Goal: Find specific page/section: Find specific page/section

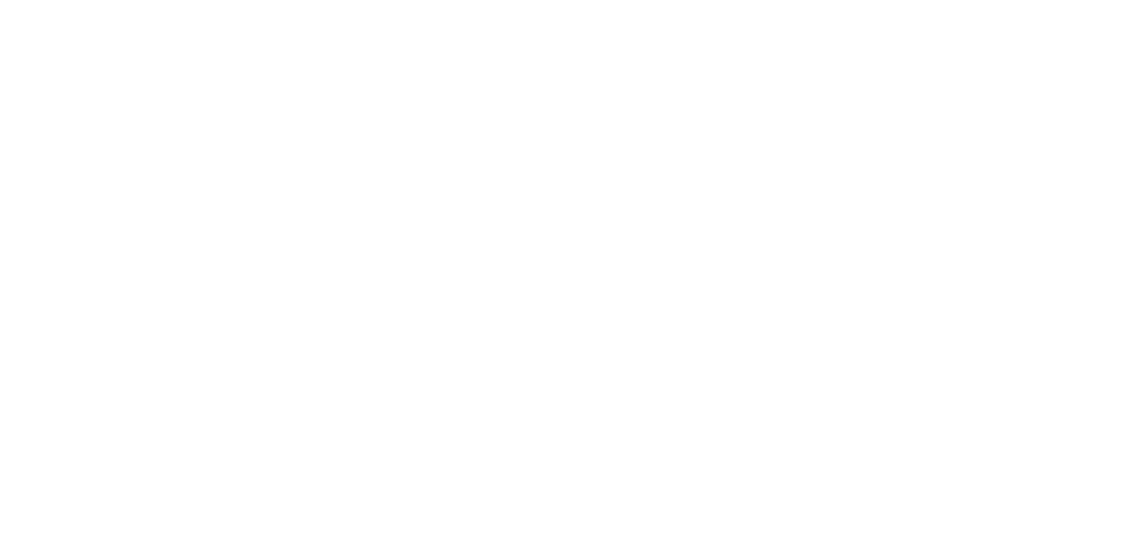
click at [213, 156] on div at bounding box center [561, 278] width 1123 height 557
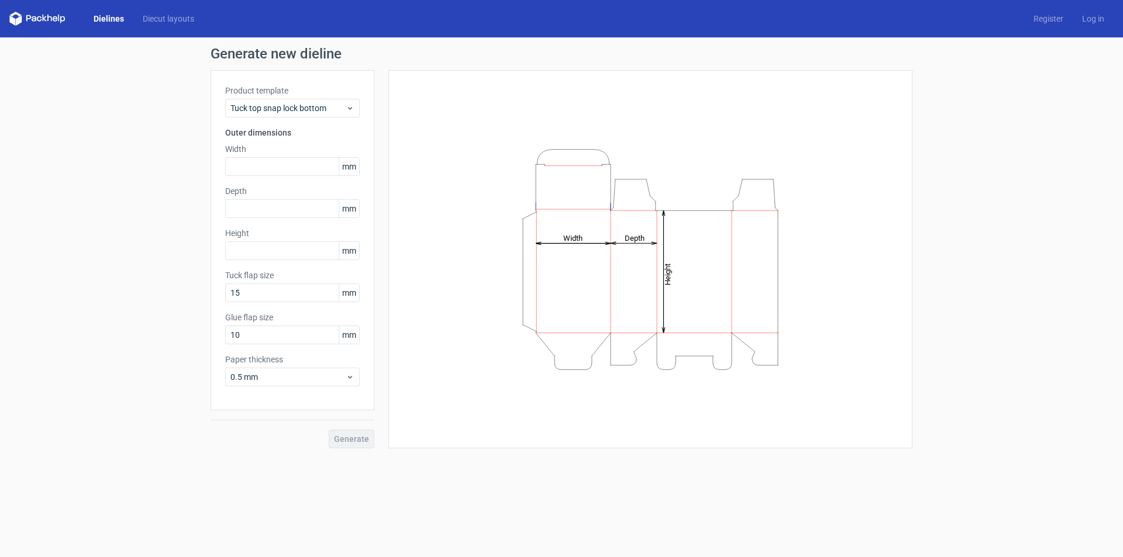
click at [352, 172] on span "mm" at bounding box center [349, 167] width 20 height 18
click at [350, 165] on span "mm" at bounding box center [349, 167] width 20 height 18
click at [354, 379] on icon at bounding box center [350, 377] width 9 height 9
click at [497, 361] on icon "Height Depth Width" at bounding box center [650, 260] width 351 height 234
drag, startPoint x: 600, startPoint y: 215, endPoint x: 839, endPoint y: 182, distance: 241.0
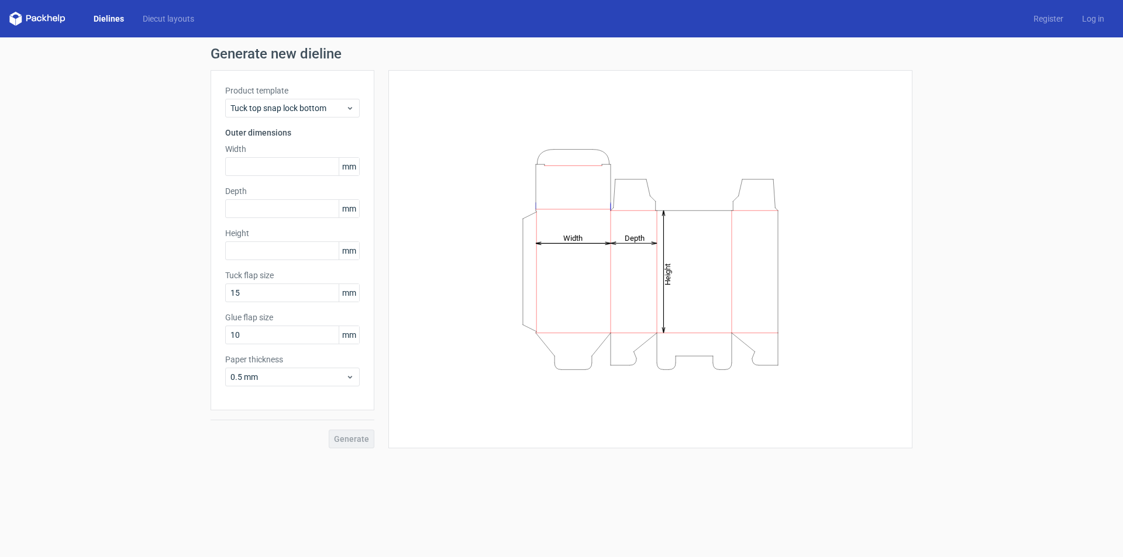
click at [839, 182] on div "Height Depth Width" at bounding box center [650, 259] width 495 height 349
click at [1087, 19] on link "Log in" at bounding box center [1093, 19] width 41 height 12
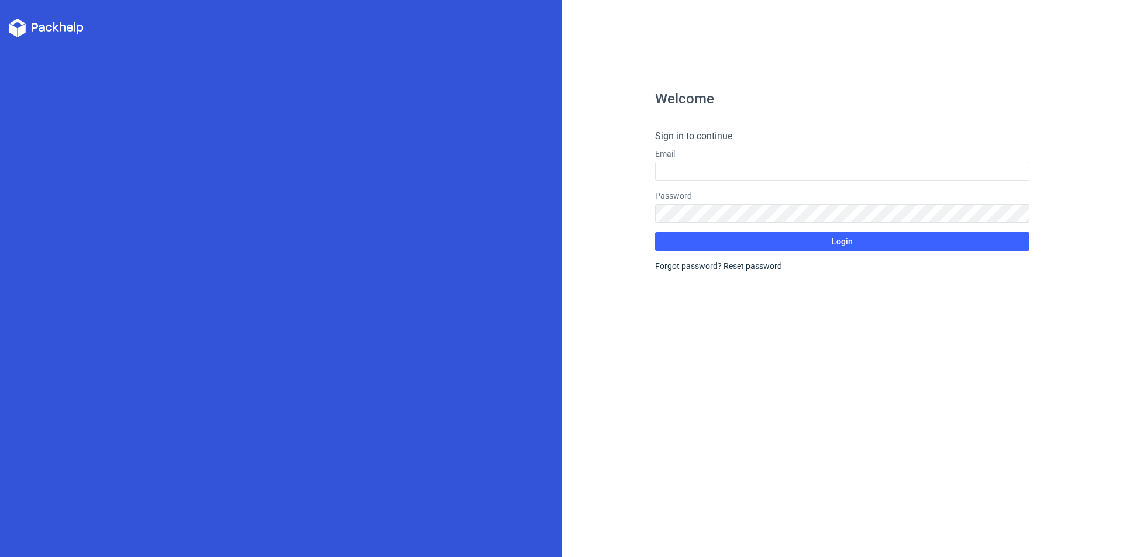
click at [702, 151] on label "Email" at bounding box center [842, 154] width 374 height 12
